Goal: Check status: Check status

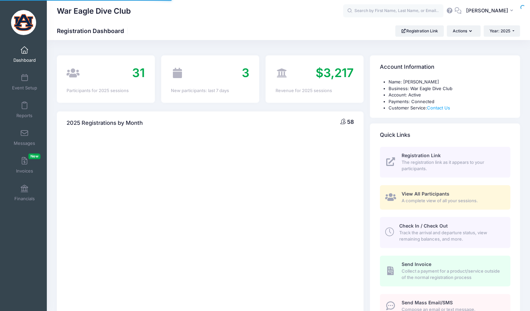
select select
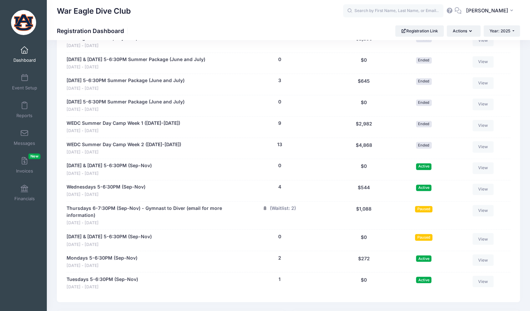
scroll to position [568, 0]
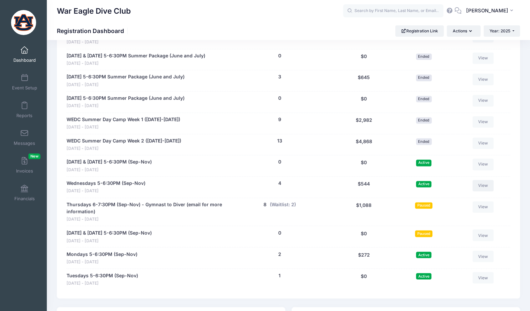
click at [483, 181] on link "View" at bounding box center [482, 185] width 21 height 11
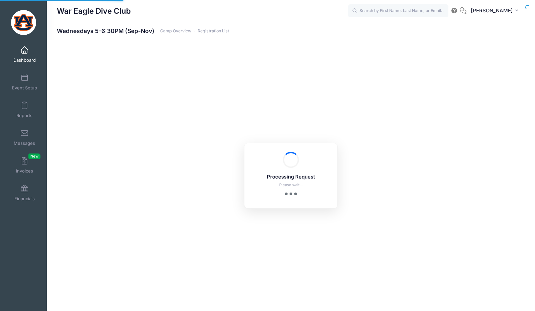
select select "10"
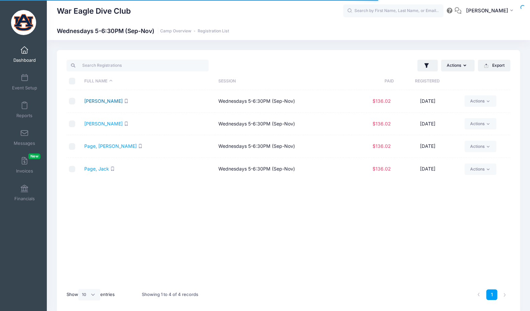
click at [105, 102] on link "Gulsby, Elise" at bounding box center [103, 101] width 38 height 6
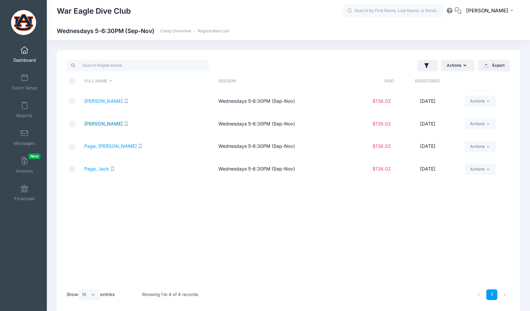
click at [106, 122] on link "[PERSON_NAME]" at bounding box center [103, 124] width 38 height 6
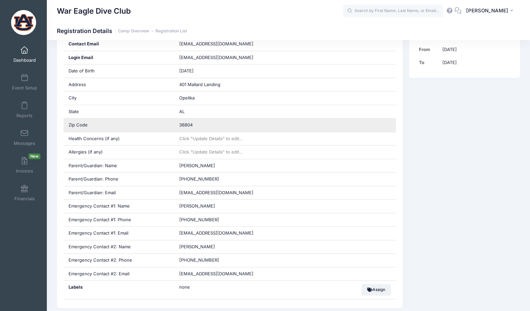
scroll to position [201, 0]
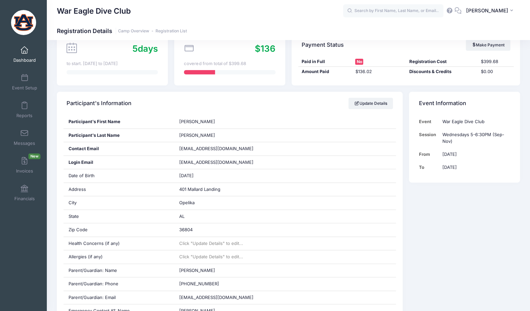
click at [22, 55] on link "Dashboard" at bounding box center [25, 54] width 32 height 23
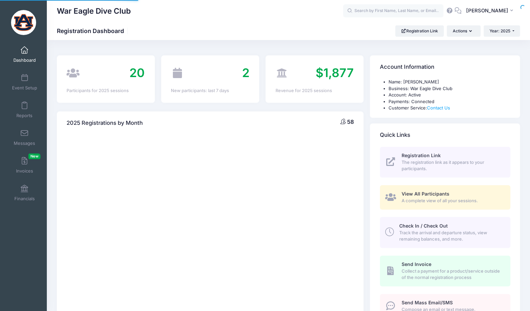
select select
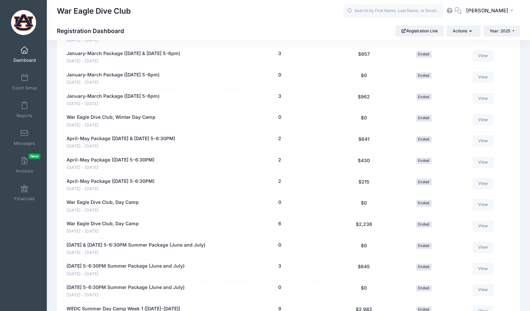
scroll to position [501, 0]
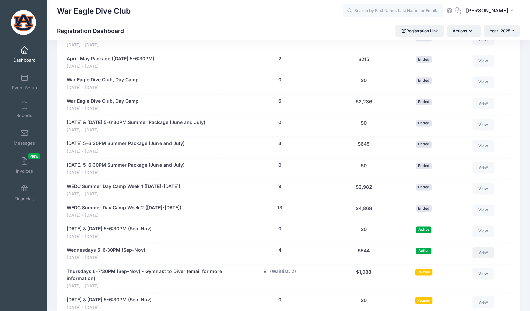
click at [485, 251] on link "View" at bounding box center [482, 252] width 21 height 11
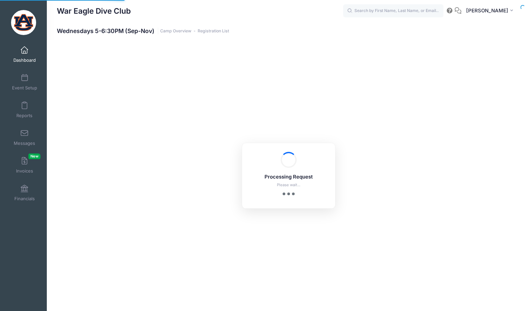
select select "10"
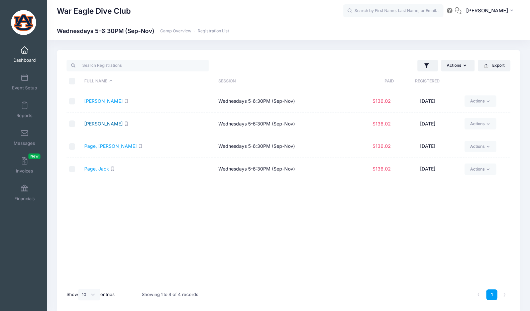
click at [104, 121] on link "[PERSON_NAME]" at bounding box center [103, 124] width 38 height 6
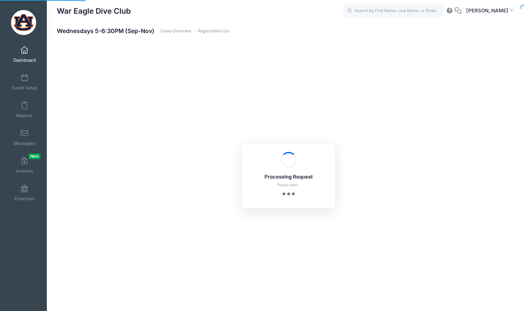
select select "10"
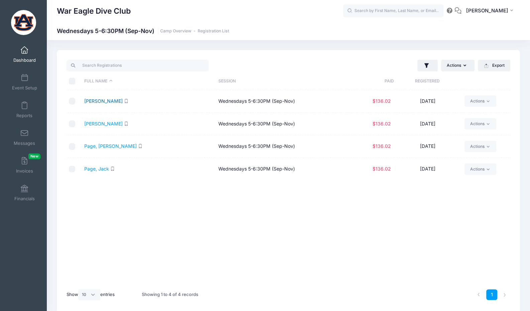
click at [108, 102] on link "[PERSON_NAME]" at bounding box center [103, 101] width 38 height 6
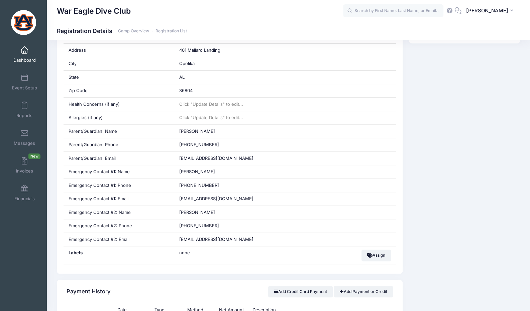
scroll to position [234, 0]
